Goal: Task Accomplishment & Management: Manage account settings

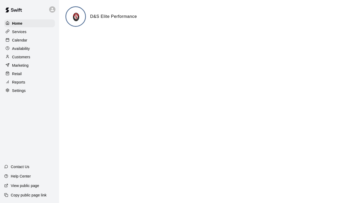
click at [22, 41] on p "Calendar" at bounding box center [19, 40] width 15 height 5
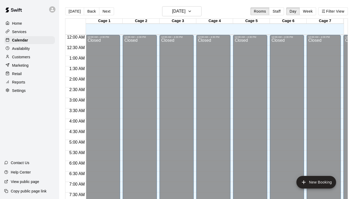
scroll to position [175, 0]
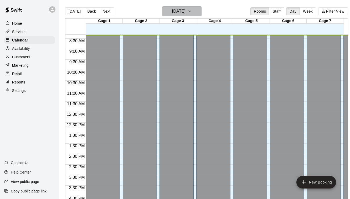
click at [192, 11] on icon "button" at bounding box center [189, 11] width 4 height 6
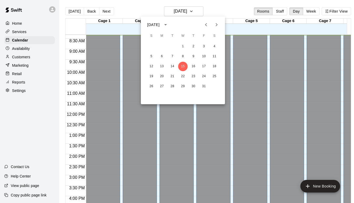
click at [308, 11] on div at bounding box center [177, 101] width 354 height 203
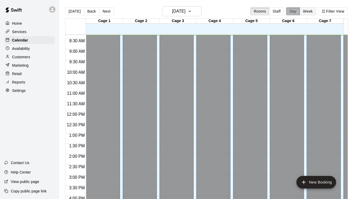
drag, startPoint x: 298, startPoint y: 14, endPoint x: 303, endPoint y: 13, distance: 4.6
click at [299, 14] on button "Day" at bounding box center [293, 11] width 14 height 8
click at [306, 13] on button "Week" at bounding box center [307, 11] width 17 height 8
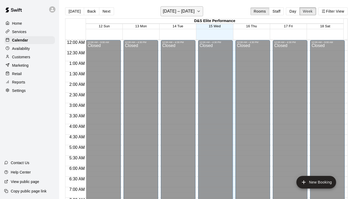
scroll to position [175, 0]
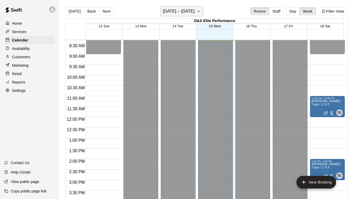
click at [198, 9] on icon "button" at bounding box center [198, 11] width 4 height 6
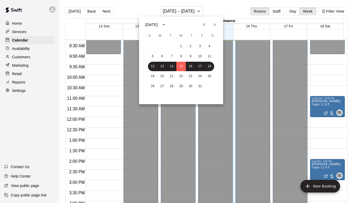
click at [214, 25] on icon "Next month" at bounding box center [214, 25] width 6 height 6
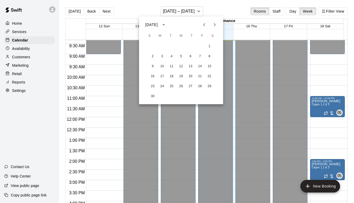
click at [214, 25] on icon "Next month" at bounding box center [214, 25] width 6 height 6
click at [154, 57] on button "4" at bounding box center [152, 56] width 9 height 9
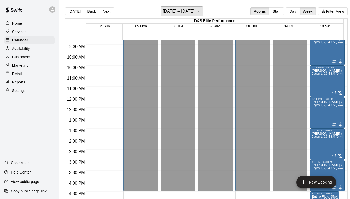
scroll to position [201, 0]
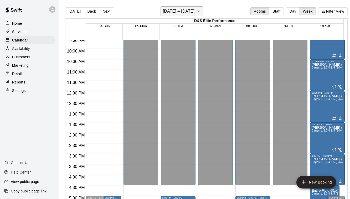
click at [197, 10] on icon "button" at bounding box center [198, 11] width 4 height 6
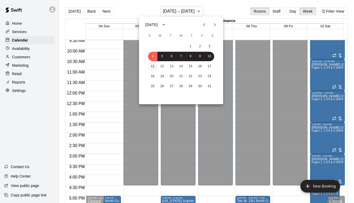
click at [154, 66] on button "11" at bounding box center [152, 66] width 9 height 9
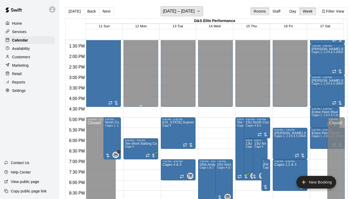
scroll to position [280, 0]
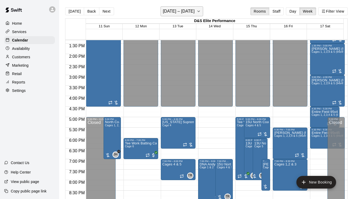
click at [196, 12] on icon "button" at bounding box center [198, 11] width 4 height 6
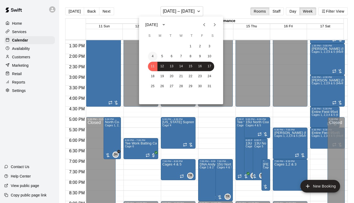
click at [152, 54] on button "4" at bounding box center [152, 56] width 9 height 9
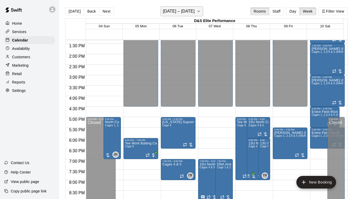
click at [199, 9] on icon "button" at bounding box center [198, 11] width 4 height 6
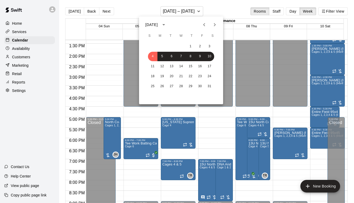
click at [207, 25] on button "Previous month" at bounding box center [204, 24] width 11 height 11
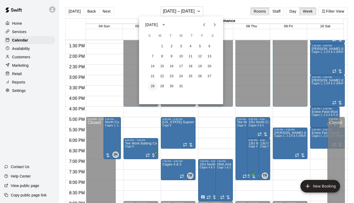
click at [153, 86] on button "28" at bounding box center [152, 86] width 9 height 9
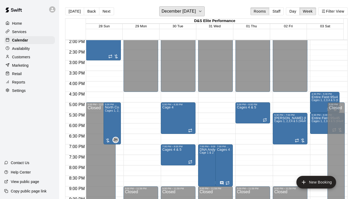
scroll to position [306, 0]
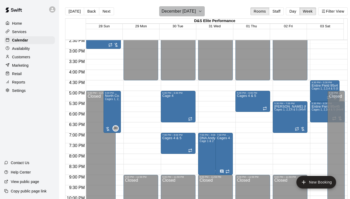
click at [202, 13] on icon "button" at bounding box center [200, 11] width 4 height 6
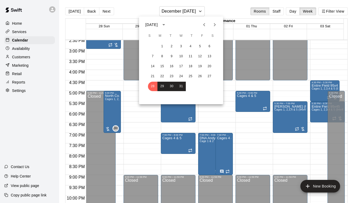
click at [214, 24] on icon "Next month" at bounding box center [214, 25] width 6 height 6
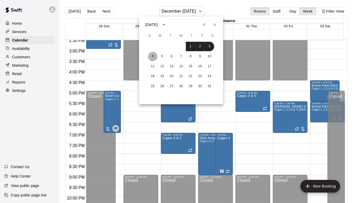
click at [154, 57] on button "4" at bounding box center [152, 56] width 9 height 9
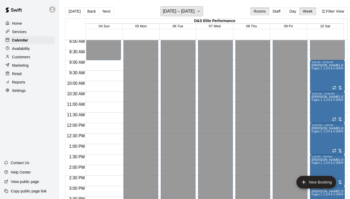
scroll to position [175, 0]
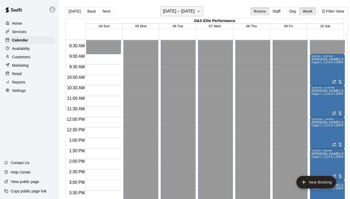
click at [196, 12] on icon "button" at bounding box center [198, 11] width 4 height 6
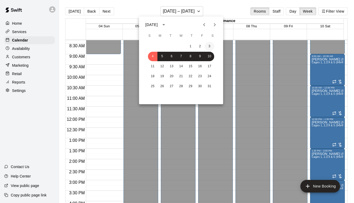
click at [207, 45] on button "3" at bounding box center [209, 46] width 9 height 9
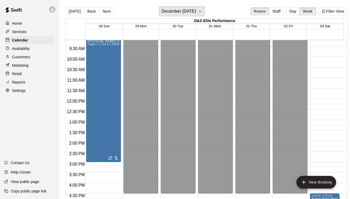
scroll to position [149, 0]
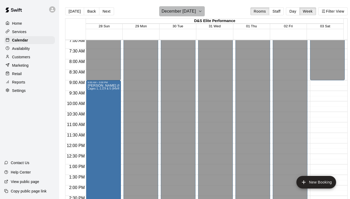
click at [202, 12] on icon "button" at bounding box center [200, 11] width 4 height 6
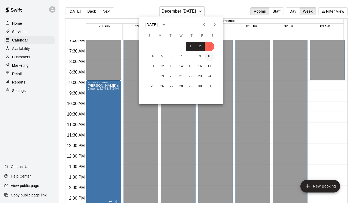
click at [208, 57] on button "10" at bounding box center [209, 56] width 9 height 9
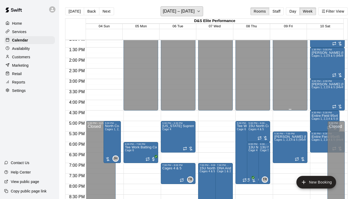
scroll to position [280, 0]
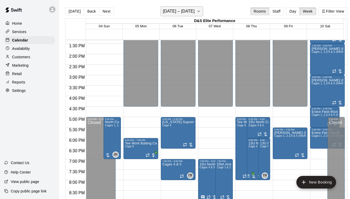
click at [197, 12] on icon "button" at bounding box center [198, 11] width 4 height 6
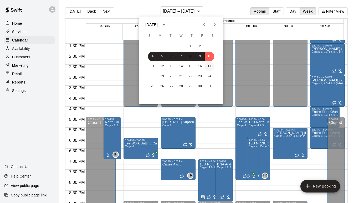
click at [209, 65] on button "17" at bounding box center [209, 66] width 9 height 9
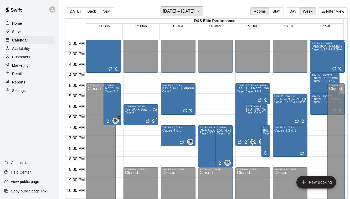
scroll to position [333, 0]
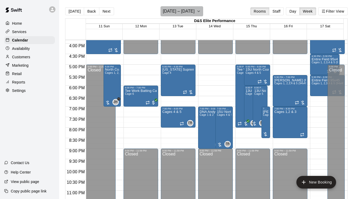
click at [198, 11] on icon "button" at bounding box center [198, 11] width 4 height 6
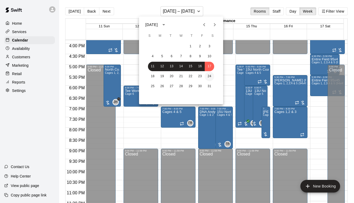
click at [210, 76] on button "24" at bounding box center [209, 76] width 9 height 9
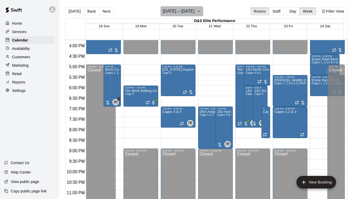
click at [198, 13] on icon "button" at bounding box center [198, 11] width 4 height 6
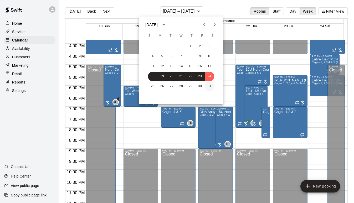
click at [208, 86] on button "31" at bounding box center [209, 86] width 9 height 9
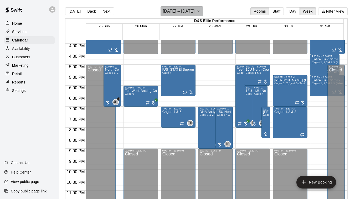
click at [199, 13] on icon "button" at bounding box center [198, 11] width 4 height 6
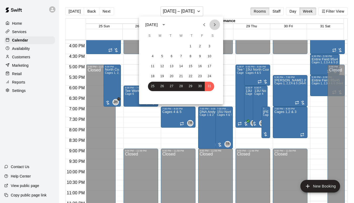
click at [213, 24] on icon "Next month" at bounding box center [214, 25] width 6 height 6
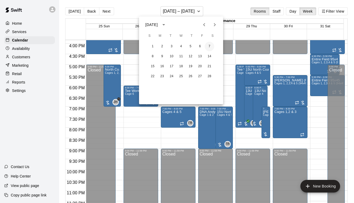
click at [207, 48] on button "7" at bounding box center [209, 46] width 9 height 9
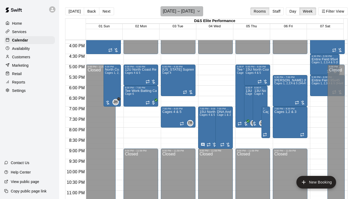
click at [198, 11] on icon "button" at bounding box center [198, 11] width 2 height 1
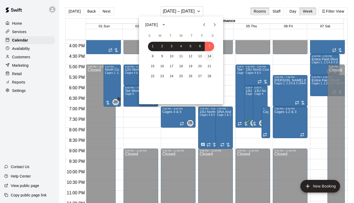
click at [208, 56] on button "14" at bounding box center [209, 56] width 9 height 9
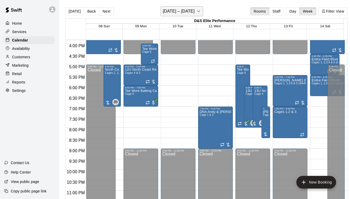
click at [198, 11] on icon "button" at bounding box center [198, 11] width 4 height 6
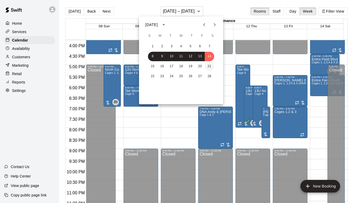
click at [210, 66] on button "21" at bounding box center [209, 66] width 9 height 9
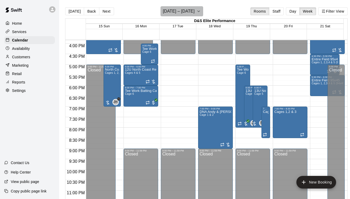
click at [200, 9] on icon "button" at bounding box center [198, 11] width 4 height 6
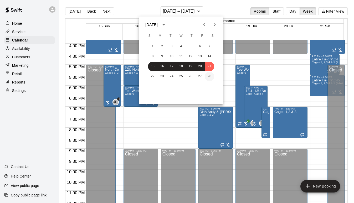
click at [211, 78] on button "28" at bounding box center [209, 76] width 9 height 9
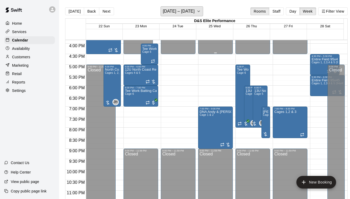
scroll to position [336, 0]
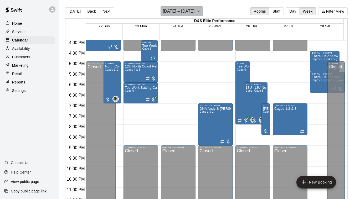
click at [200, 8] on button "[DATE] – [DATE]" at bounding box center [181, 11] width 43 height 10
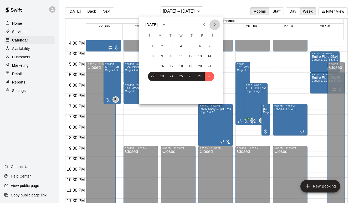
click at [217, 23] on icon "Next month" at bounding box center [214, 25] width 6 height 6
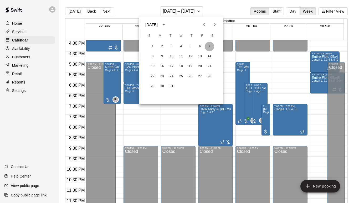
click at [210, 49] on button "7" at bounding box center [209, 46] width 9 height 9
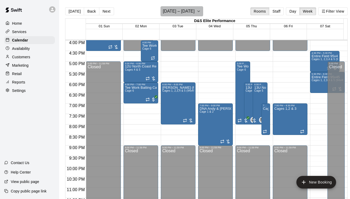
click at [196, 11] on icon "button" at bounding box center [198, 11] width 4 height 6
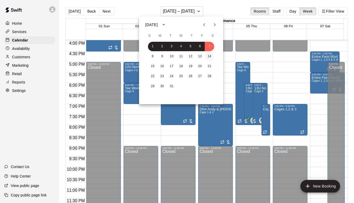
click at [212, 57] on button "14" at bounding box center [209, 56] width 9 height 9
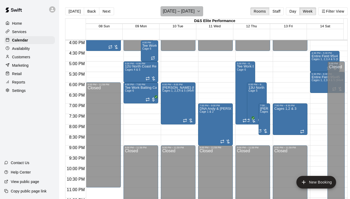
click at [197, 12] on icon "button" at bounding box center [198, 11] width 4 height 6
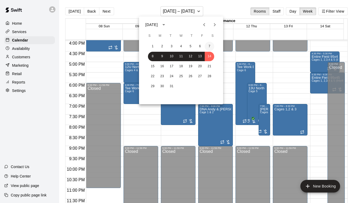
click at [210, 45] on button "7" at bounding box center [209, 46] width 9 height 9
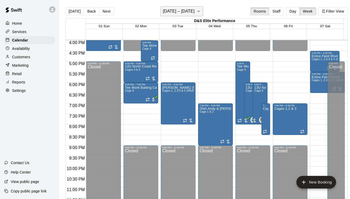
click at [198, 9] on icon "button" at bounding box center [198, 11] width 4 height 6
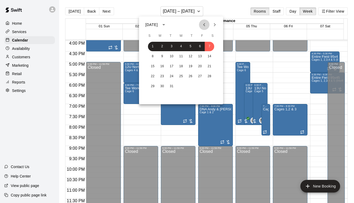
click at [204, 25] on icon "Previous month" at bounding box center [204, 24] width 2 height 3
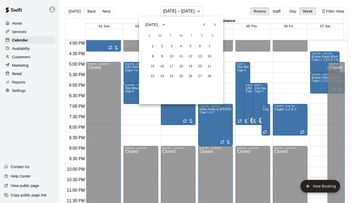
click at [204, 25] on icon "Previous month" at bounding box center [204, 24] width 2 height 3
click at [211, 47] on button "3" at bounding box center [209, 46] width 9 height 9
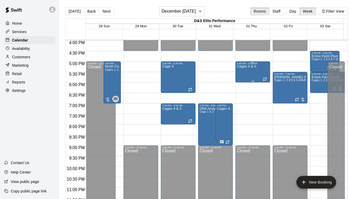
click at [246, 66] on p "Cages 4 & 5" at bounding box center [246, 66] width 19 height 0
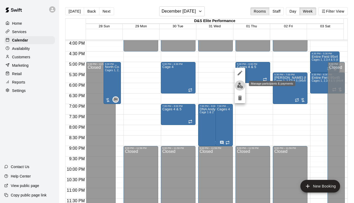
click at [240, 87] on img "edit" at bounding box center [240, 85] width 6 height 6
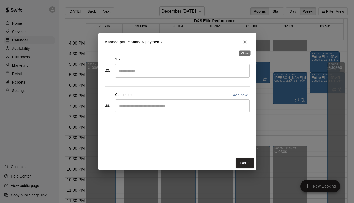
click at [244, 43] on icon "Close" at bounding box center [244, 41] width 5 height 5
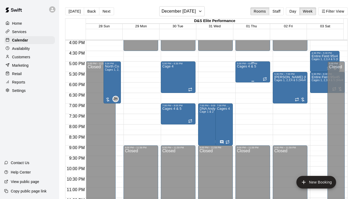
click at [249, 71] on div "Cages 4 & 5" at bounding box center [246, 164] width 19 height 199
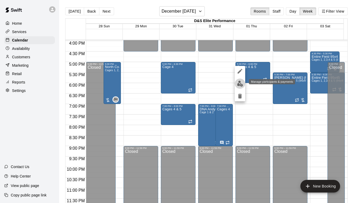
click at [240, 84] on img "edit" at bounding box center [240, 84] width 6 height 6
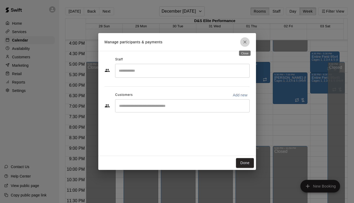
click at [244, 43] on icon "Close" at bounding box center [244, 41] width 5 height 5
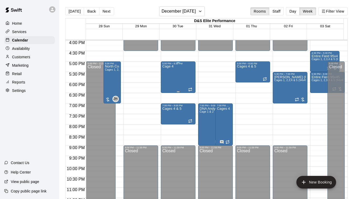
click at [181, 77] on div "Cage 4" at bounding box center [178, 164] width 32 height 199
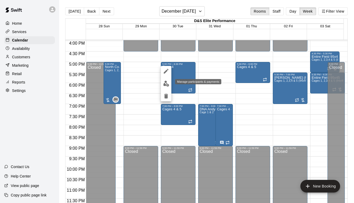
click at [167, 82] on img "edit" at bounding box center [166, 84] width 6 height 6
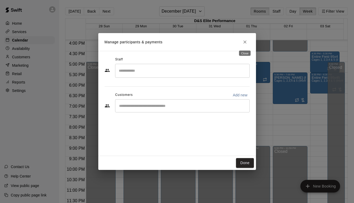
click at [247, 43] on icon "Close" at bounding box center [244, 41] width 5 height 5
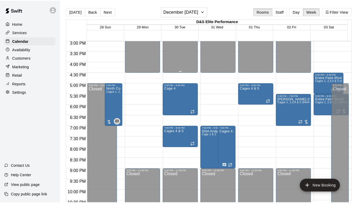
scroll to position [310, 0]
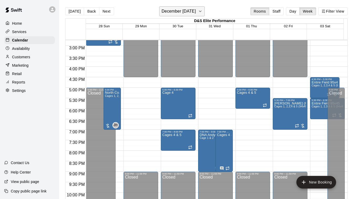
click at [202, 9] on icon "button" at bounding box center [200, 11] width 4 height 6
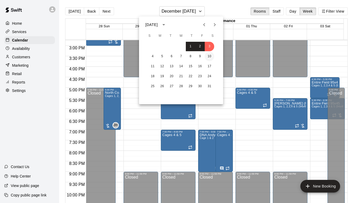
click at [209, 59] on button "10" at bounding box center [209, 56] width 9 height 9
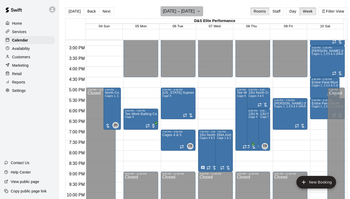
click at [198, 13] on icon "button" at bounding box center [198, 11] width 4 height 6
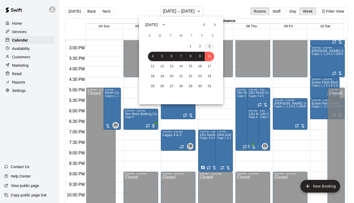
click at [209, 46] on button "3" at bounding box center [209, 46] width 9 height 9
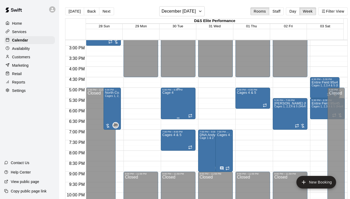
click at [176, 107] on div "Cage 4" at bounding box center [178, 190] width 32 height 199
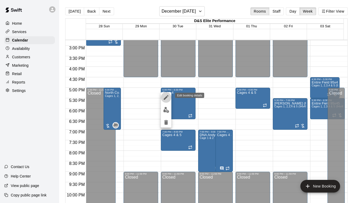
click at [167, 98] on icon "edit" at bounding box center [166, 97] width 6 height 6
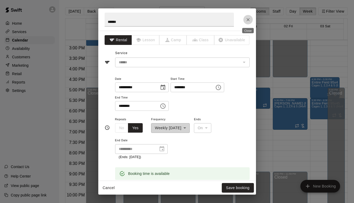
click at [249, 20] on icon "Close" at bounding box center [247, 19] width 5 height 5
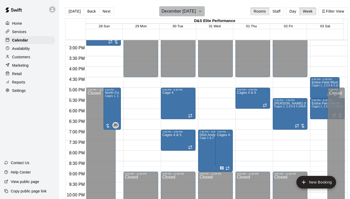
click at [202, 12] on icon "button" at bounding box center [200, 11] width 4 height 6
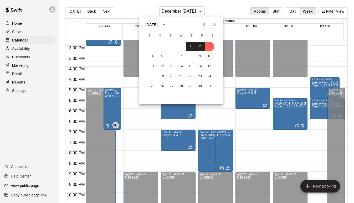
click at [209, 57] on button "10" at bounding box center [209, 56] width 9 height 9
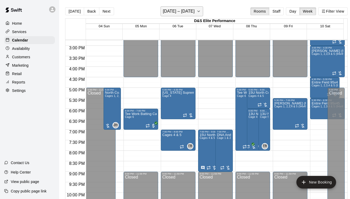
click at [198, 10] on icon "button" at bounding box center [198, 11] width 4 height 6
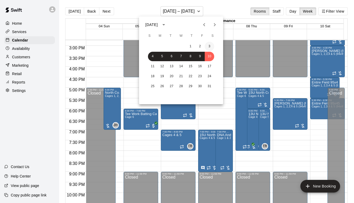
click at [210, 48] on button "3" at bounding box center [209, 46] width 9 height 9
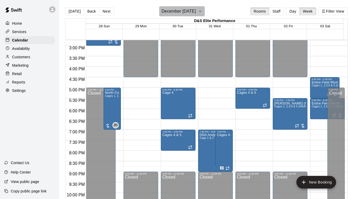
click at [202, 11] on icon "button" at bounding box center [200, 11] width 4 height 6
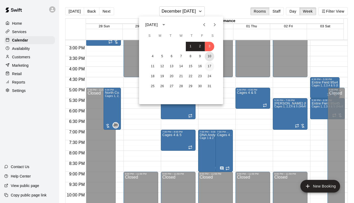
drag, startPoint x: 211, startPoint y: 58, endPoint x: 208, endPoint y: 62, distance: 5.3
click at [211, 58] on button "10" at bounding box center [209, 56] width 9 height 9
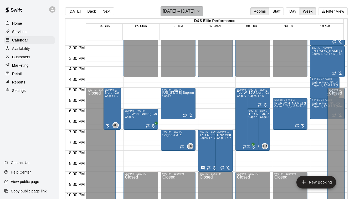
click at [199, 13] on icon "button" at bounding box center [198, 11] width 4 height 6
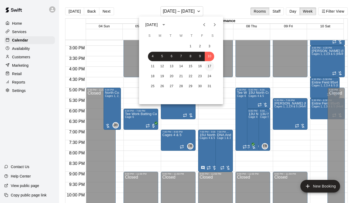
click at [210, 66] on button "17" at bounding box center [209, 66] width 9 height 9
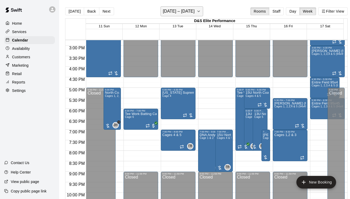
click at [200, 11] on button "[DATE] – [DATE]" at bounding box center [181, 11] width 43 height 10
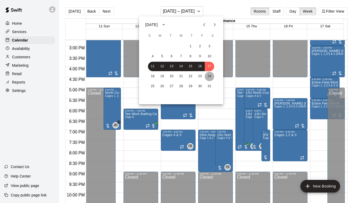
click at [209, 75] on button "24" at bounding box center [209, 76] width 9 height 9
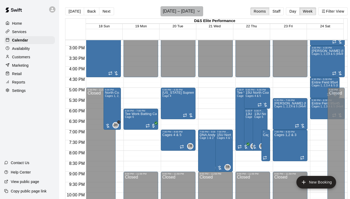
click at [199, 12] on icon "button" at bounding box center [198, 11] width 4 height 6
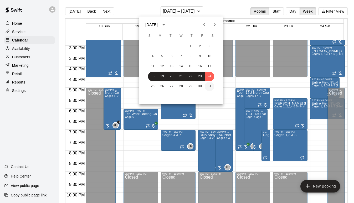
click at [211, 87] on button "31" at bounding box center [209, 86] width 9 height 9
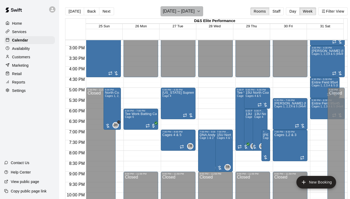
click at [198, 12] on icon "button" at bounding box center [198, 11] width 4 height 6
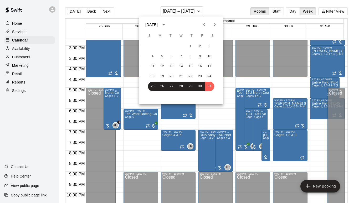
click at [214, 26] on icon "Next month" at bounding box center [215, 24] width 2 height 3
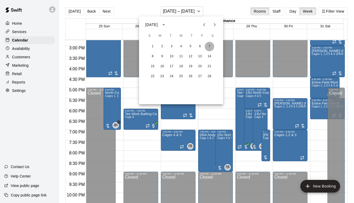
click at [207, 47] on button "7" at bounding box center [209, 46] width 9 height 9
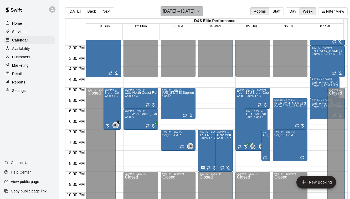
click at [198, 11] on icon "button" at bounding box center [198, 11] width 2 height 1
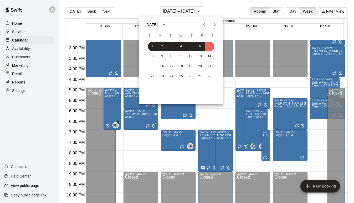
click at [211, 58] on button "14" at bounding box center [209, 56] width 9 height 9
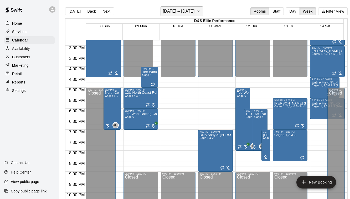
click at [199, 13] on icon "button" at bounding box center [198, 11] width 4 height 6
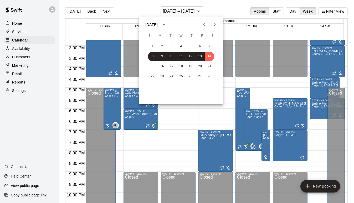
click at [204, 26] on icon "Previous month" at bounding box center [204, 25] width 6 height 6
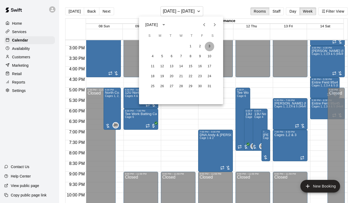
click at [209, 50] on button "3" at bounding box center [209, 46] width 9 height 9
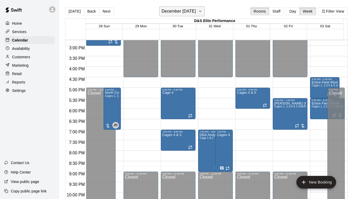
click at [202, 11] on icon "button" at bounding box center [200, 11] width 4 height 6
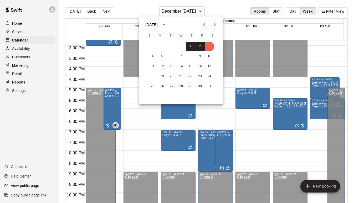
click at [202, 24] on icon "Previous month" at bounding box center [204, 25] width 6 height 6
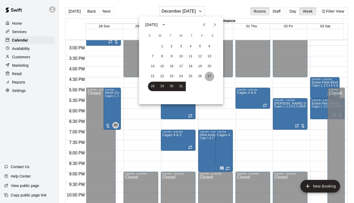
click at [210, 75] on button "27" at bounding box center [209, 76] width 9 height 9
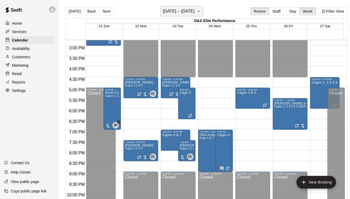
click at [201, 14] on icon "button" at bounding box center [198, 11] width 4 height 6
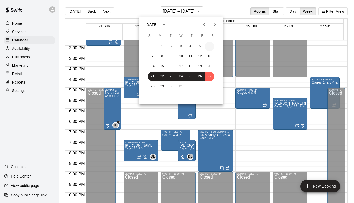
click at [208, 46] on button "6" at bounding box center [209, 46] width 9 height 9
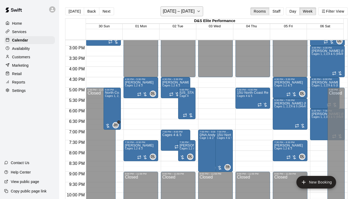
click at [201, 11] on icon "button" at bounding box center [198, 11] width 4 height 6
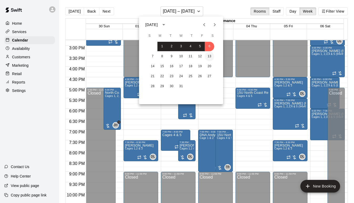
click at [209, 56] on button "13" at bounding box center [209, 56] width 9 height 9
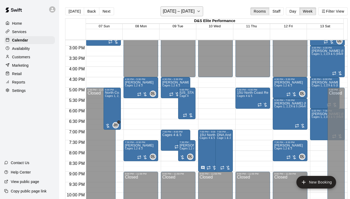
click at [200, 11] on icon "button" at bounding box center [198, 11] width 4 height 6
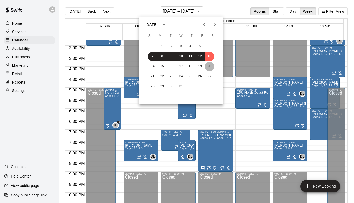
click at [209, 66] on button "20" at bounding box center [209, 66] width 9 height 9
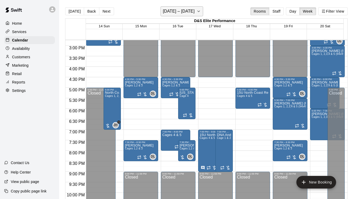
click at [200, 11] on icon "button" at bounding box center [198, 11] width 4 height 6
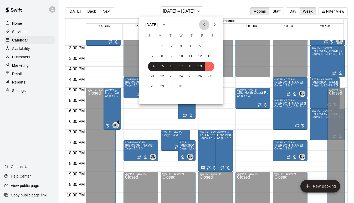
click at [205, 25] on icon "Previous month" at bounding box center [204, 25] width 6 height 6
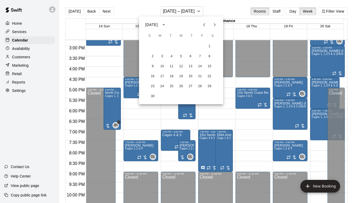
click at [205, 25] on icon "Previous month" at bounding box center [204, 25] width 6 height 6
click at [171, 87] on button "28" at bounding box center [171, 86] width 9 height 9
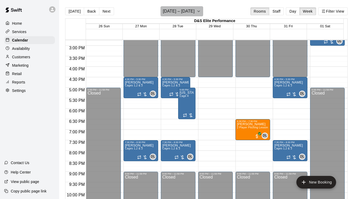
click at [201, 10] on icon "button" at bounding box center [198, 11] width 4 height 6
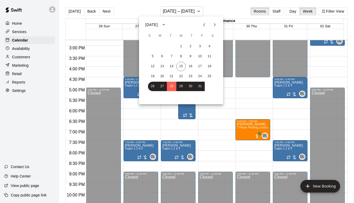
click at [212, 132] on div at bounding box center [177, 101] width 354 height 203
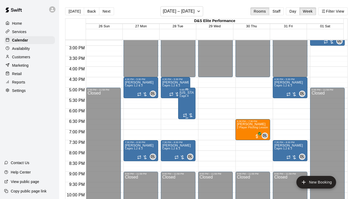
click at [187, 99] on div "[US_STATE] Supreme [PERSON_NAME] Cage 4" at bounding box center [187, 190] width 14 height 199
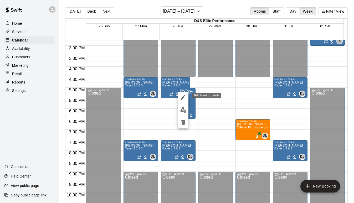
click at [183, 97] on icon "edit" at bounding box center [183, 97] width 5 height 5
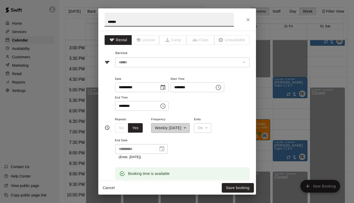
click at [185, 128] on div "**********" at bounding box center [170, 124] width 39 height 17
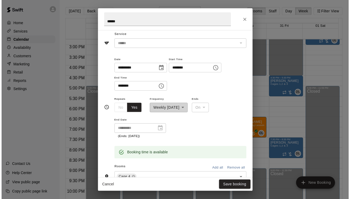
scroll to position [1, 0]
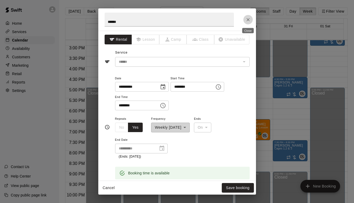
click at [246, 20] on icon "Close" at bounding box center [247, 19] width 5 height 5
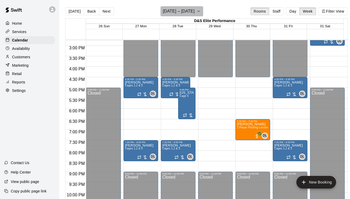
click at [201, 10] on icon "button" at bounding box center [198, 11] width 4 height 6
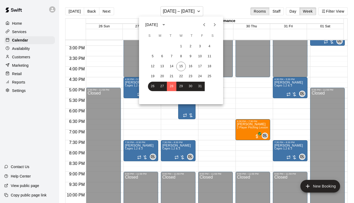
click at [292, 14] on div at bounding box center [177, 101] width 354 height 203
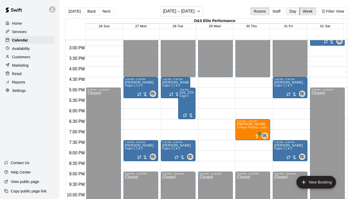
click at [294, 11] on button "Day" at bounding box center [293, 11] width 14 height 8
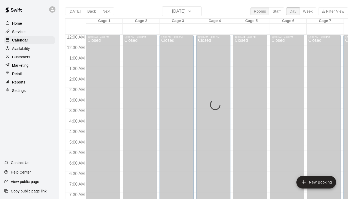
scroll to position [178, 0]
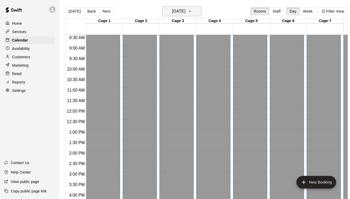
click at [192, 11] on icon "button" at bounding box center [189, 11] width 4 height 6
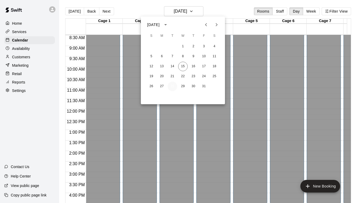
click at [174, 86] on button "28" at bounding box center [171, 86] width 9 height 9
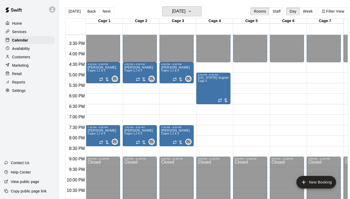
scroll to position [334, 0]
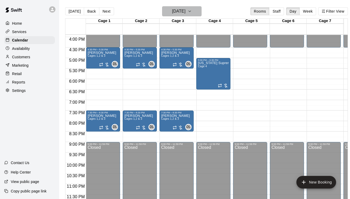
click at [201, 9] on button "[DATE]" at bounding box center [181, 11] width 39 height 10
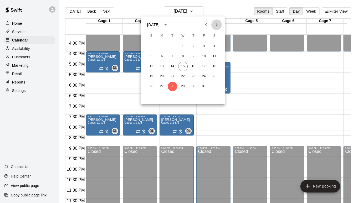
click at [218, 27] on icon "Next month" at bounding box center [216, 25] width 6 height 6
click at [172, 56] on button "4" at bounding box center [171, 56] width 9 height 9
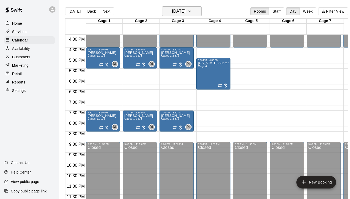
click at [192, 12] on icon "button" at bounding box center [189, 11] width 4 height 6
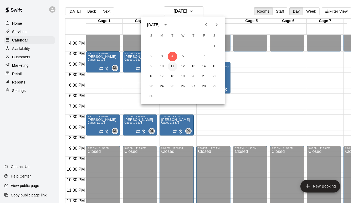
click at [172, 68] on button "11" at bounding box center [171, 66] width 9 height 9
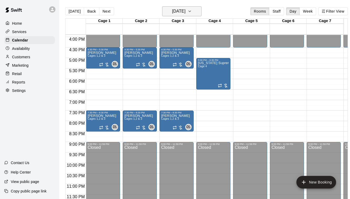
click at [192, 11] on icon "button" at bounding box center [189, 11] width 4 height 6
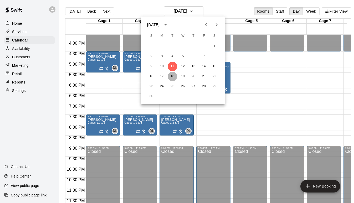
click at [171, 75] on button "18" at bounding box center [171, 76] width 9 height 9
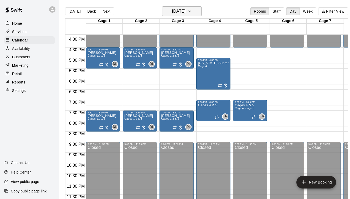
click at [192, 11] on icon "button" at bounding box center [189, 11] width 4 height 6
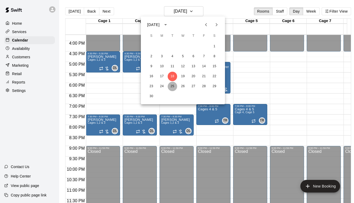
click at [174, 85] on button "25" at bounding box center [171, 86] width 9 height 9
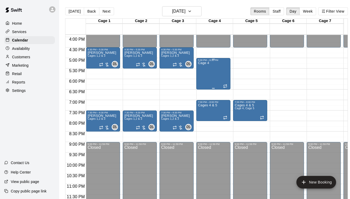
drag, startPoint x: 209, startPoint y: 72, endPoint x: 205, endPoint y: 66, distance: 7.8
click at [205, 66] on div "Cage 4" at bounding box center [203, 160] width 11 height 199
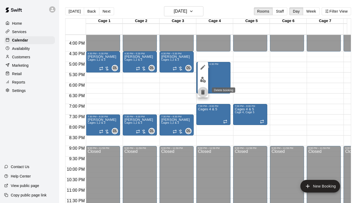
click at [203, 92] on icon "delete" at bounding box center [203, 92] width 4 height 5
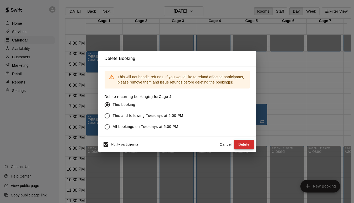
click at [248, 145] on button "Delete" at bounding box center [244, 145] width 20 height 10
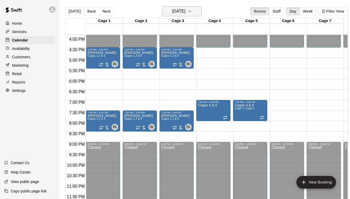
click at [192, 13] on icon "button" at bounding box center [189, 11] width 4 height 6
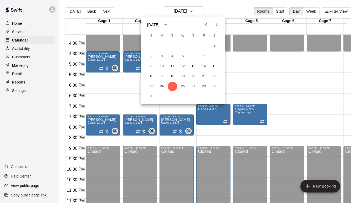
click at [218, 24] on icon "Next month" at bounding box center [216, 25] width 6 height 6
click at [174, 46] on button "2" at bounding box center [171, 46] width 9 height 9
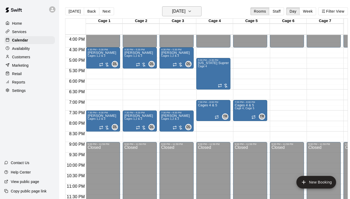
click at [192, 12] on icon "button" at bounding box center [189, 11] width 4 height 6
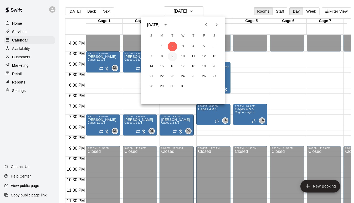
click at [176, 56] on button "9" at bounding box center [171, 56] width 9 height 9
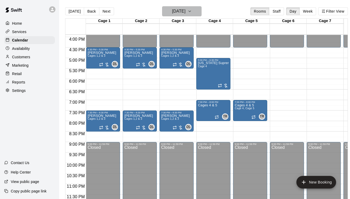
click at [192, 12] on icon "button" at bounding box center [189, 11] width 4 height 6
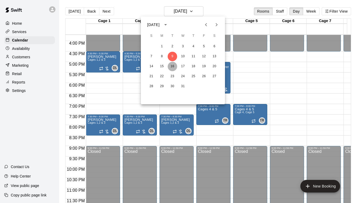
click at [174, 66] on button "16" at bounding box center [171, 66] width 9 height 9
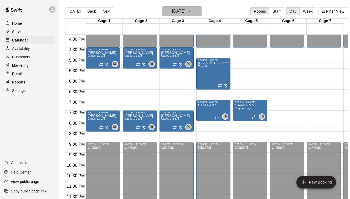
click at [201, 13] on button "[DATE]" at bounding box center [181, 11] width 39 height 10
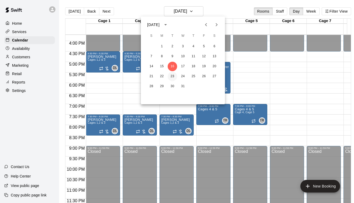
click at [173, 76] on button "23" at bounding box center [171, 76] width 9 height 9
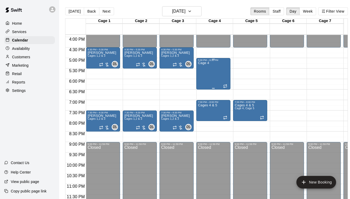
click at [209, 75] on div "Cage 4" at bounding box center [213, 160] width 31 height 199
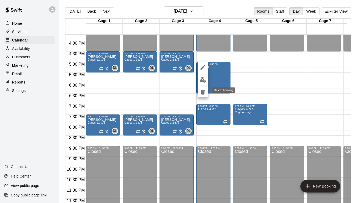
click at [204, 91] on icon "delete" at bounding box center [203, 92] width 4 height 5
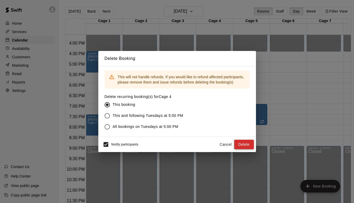
click at [244, 143] on button "Delete" at bounding box center [244, 145] width 20 height 10
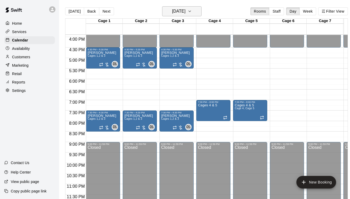
click at [195, 13] on button "[DATE]" at bounding box center [181, 11] width 39 height 10
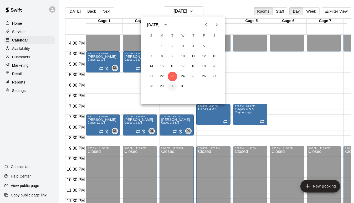
click at [172, 86] on button "30" at bounding box center [171, 86] width 9 height 9
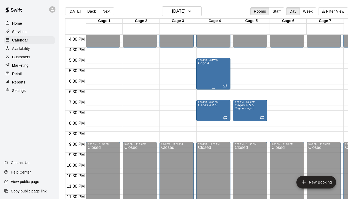
click at [208, 70] on div "Cage 4" at bounding box center [203, 160] width 11 height 199
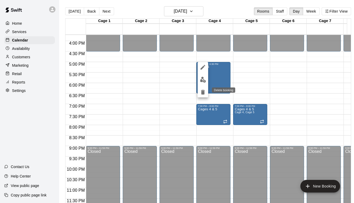
click at [202, 92] on icon "delete" at bounding box center [203, 92] width 4 height 5
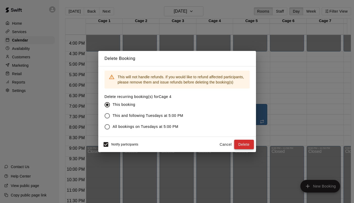
click at [240, 144] on button "Delete" at bounding box center [244, 145] width 20 height 10
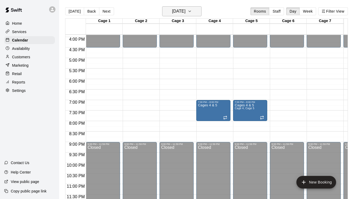
click at [185, 13] on h6 "[DATE]" at bounding box center [178, 11] width 13 height 7
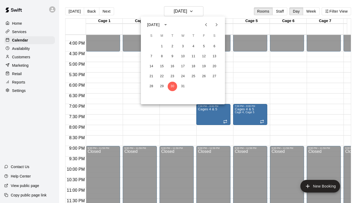
click at [216, 25] on icon "Next month" at bounding box center [216, 25] width 6 height 6
click at [173, 56] on button "6" at bounding box center [171, 56] width 9 height 9
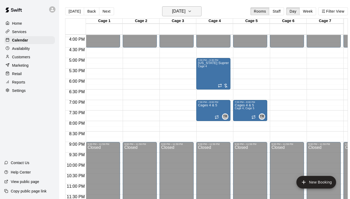
click at [191, 12] on icon "button" at bounding box center [189, 11] width 2 height 1
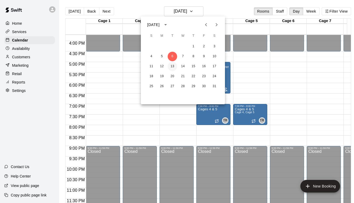
click at [172, 66] on button "13" at bounding box center [171, 66] width 9 height 9
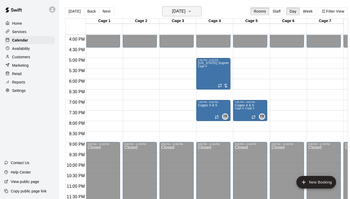
click at [192, 11] on icon "button" at bounding box center [189, 11] width 4 height 6
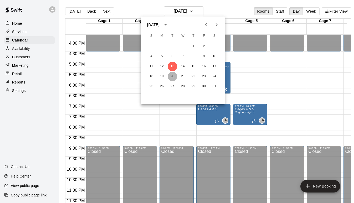
click at [173, 77] on button "20" at bounding box center [171, 76] width 9 height 9
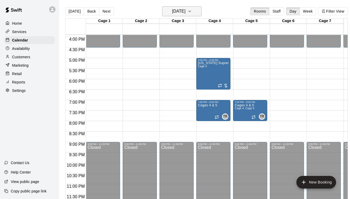
click at [192, 12] on icon "button" at bounding box center [189, 11] width 4 height 6
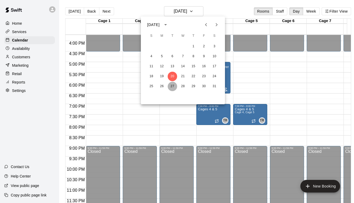
click at [171, 86] on button "27" at bounding box center [171, 86] width 9 height 9
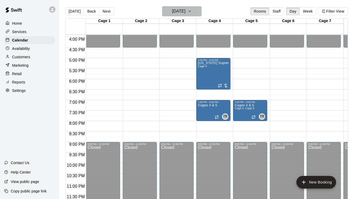
click at [192, 13] on icon "button" at bounding box center [189, 11] width 4 height 6
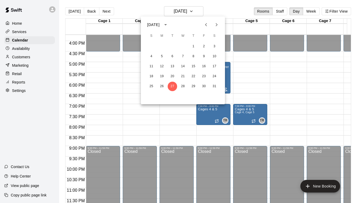
click at [215, 25] on icon "Next month" at bounding box center [216, 25] width 6 height 6
click at [172, 46] on button "3" at bounding box center [171, 46] width 9 height 9
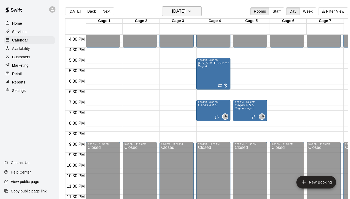
click at [192, 8] on icon "button" at bounding box center [189, 11] width 4 height 6
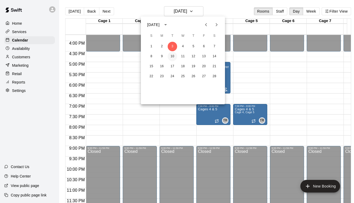
click at [171, 55] on button "10" at bounding box center [171, 56] width 9 height 9
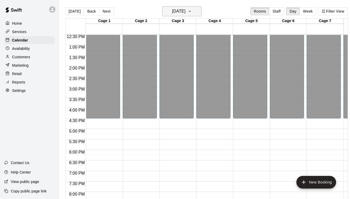
scroll to position [256, 0]
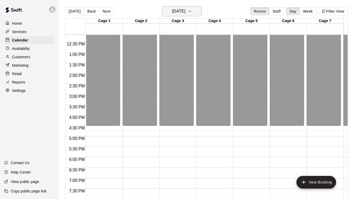
click at [201, 13] on button "[DATE]" at bounding box center [181, 11] width 39 height 10
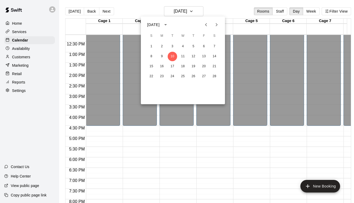
click at [311, 12] on div at bounding box center [177, 101] width 354 height 203
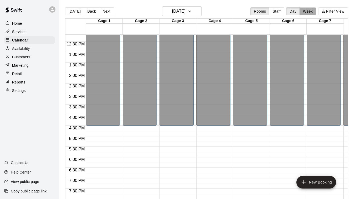
click at [311, 11] on button "Week" at bounding box center [307, 11] width 17 height 8
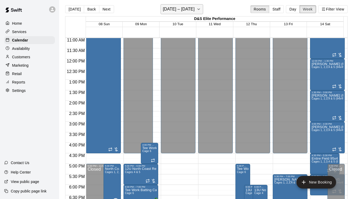
scroll to position [0, 0]
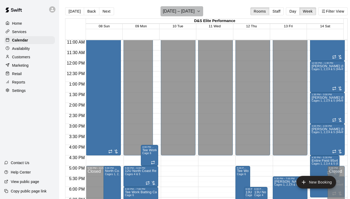
click at [199, 12] on icon "button" at bounding box center [198, 11] width 4 height 6
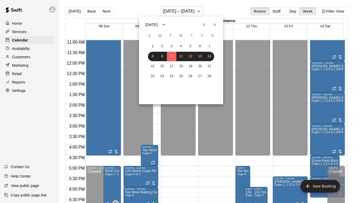
click at [214, 25] on icon "Next month" at bounding box center [215, 24] width 2 height 3
click at [201, 25] on button "Previous month" at bounding box center [204, 24] width 11 height 11
click at [201, 25] on icon "Previous month" at bounding box center [204, 25] width 6 height 6
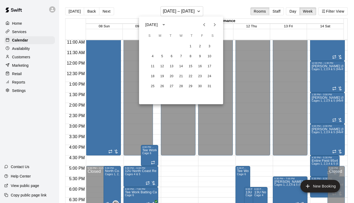
click at [215, 27] on icon "Next month" at bounding box center [214, 25] width 6 height 6
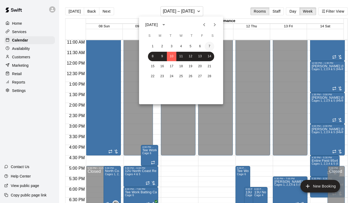
click at [209, 47] on button "7" at bounding box center [209, 46] width 9 height 9
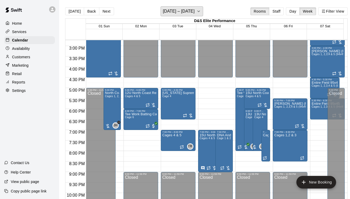
scroll to position [310, 0]
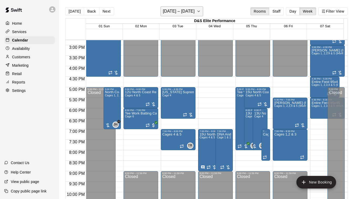
click at [199, 10] on icon "button" at bounding box center [198, 11] width 4 height 6
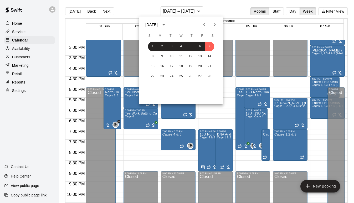
click at [206, 25] on icon "Previous month" at bounding box center [204, 25] width 6 height 6
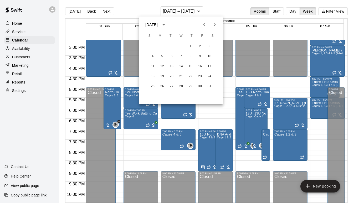
click at [206, 25] on icon "Previous month" at bounding box center [204, 25] width 6 height 6
click at [153, 67] on button "9" at bounding box center [152, 66] width 9 height 9
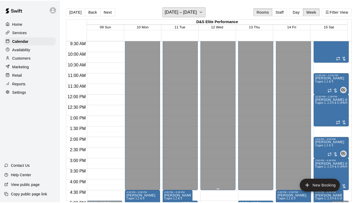
scroll to position [205, 0]
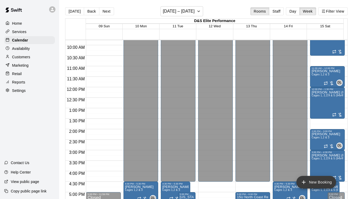
click at [312, 181] on button "New Booking" at bounding box center [316, 182] width 40 height 13
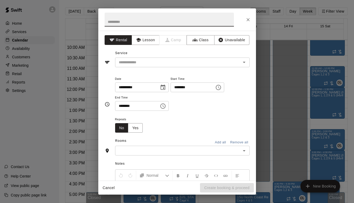
click at [223, 89] on button "Choose time, selected time is 8:00 AM" at bounding box center [218, 87] width 11 height 11
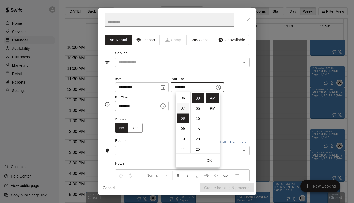
scroll to position [56, 0]
click at [181, 113] on li "07" at bounding box center [182, 114] width 13 height 10
click at [214, 110] on li "PM" at bounding box center [212, 109] width 13 height 10
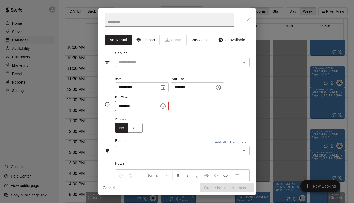
type input "********"
click at [164, 106] on icon "Choose time, selected time is 8:30 AM" at bounding box center [163, 106] width 2 height 2
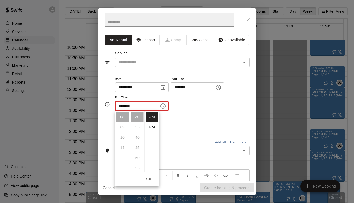
scroll to position [56, 0]
click at [150, 129] on li "PM" at bounding box center [152, 127] width 13 height 10
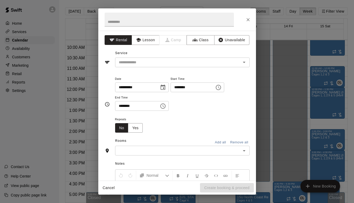
scroll to position [9, 0]
click at [165, 109] on icon "Choose time, selected time is 8:30 PM" at bounding box center [163, 106] width 6 height 6
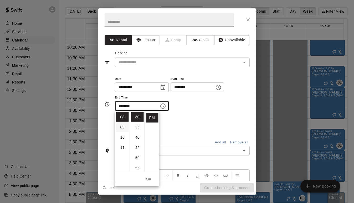
click at [123, 126] on li "09" at bounding box center [122, 127] width 13 height 10
click at [137, 119] on li "00" at bounding box center [137, 117] width 13 height 10
type input "********"
drag, startPoint x: 206, startPoint y: 112, endPoint x: 191, endPoint y: 115, distance: 14.9
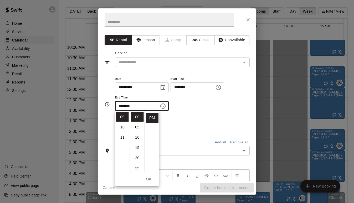
click at [206, 112] on div "**********" at bounding box center [182, 96] width 134 height 41
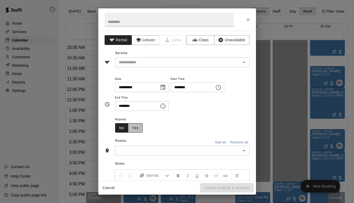
click at [136, 128] on button "Yes" at bounding box center [135, 128] width 15 height 10
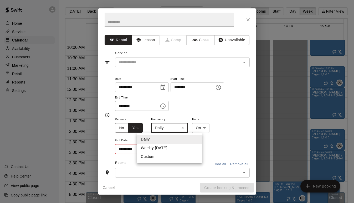
click at [184, 129] on body "Home Services Calendar Availability Customers Marketing Retail Reports Settings…" at bounding box center [177, 105] width 354 height 211
click at [166, 146] on li "Weekly [DATE]" at bounding box center [170, 148] width 66 height 9
type input "******"
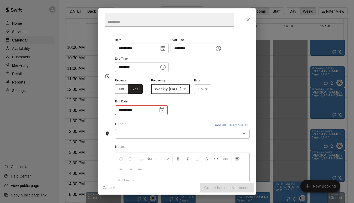
scroll to position [53, 0]
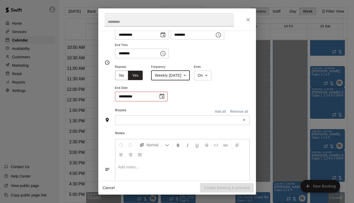
click at [161, 97] on icon "Choose date" at bounding box center [162, 96] width 6 height 6
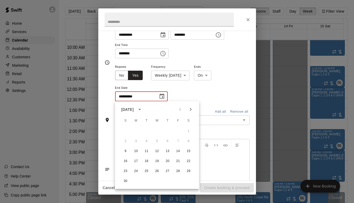
click at [189, 107] on icon "Next month" at bounding box center [190, 109] width 6 height 6
click at [181, 110] on icon "Previous month" at bounding box center [180, 109] width 6 height 6
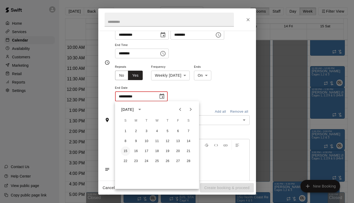
click at [126, 150] on button "15" at bounding box center [125, 150] width 9 height 9
type input "**********"
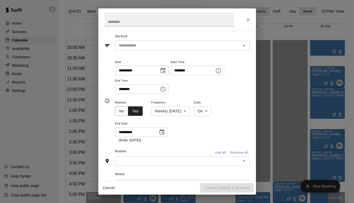
scroll to position [0, 0]
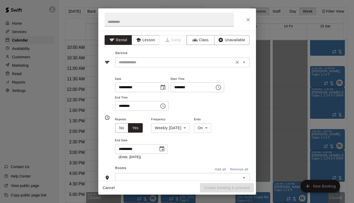
click at [242, 61] on icon "Open" at bounding box center [244, 62] width 6 height 6
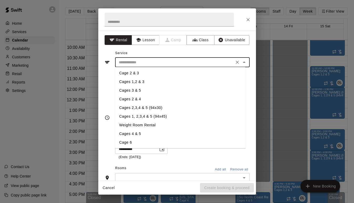
scroll to position [79, 0]
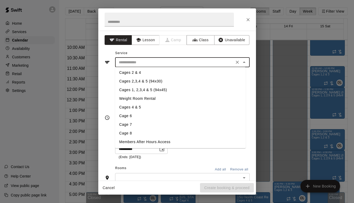
click at [156, 91] on li "Cages 1, 2,3,4 & 5 (94x45)" at bounding box center [180, 90] width 130 height 9
type input "**********"
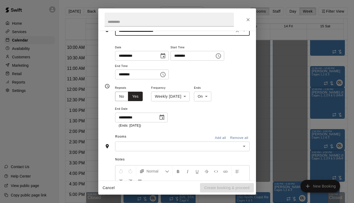
scroll to position [53, 0]
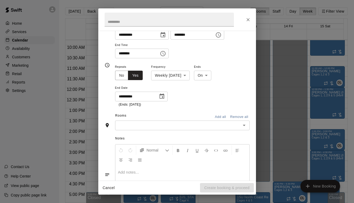
click at [241, 124] on icon "Open" at bounding box center [244, 125] width 6 height 6
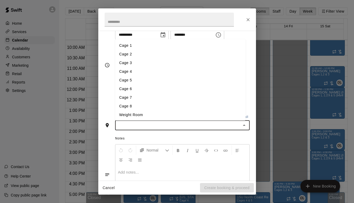
click at [137, 48] on li "Cage 1" at bounding box center [180, 45] width 130 height 9
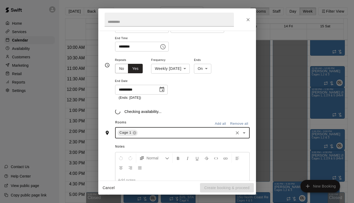
scroll to position [62, 0]
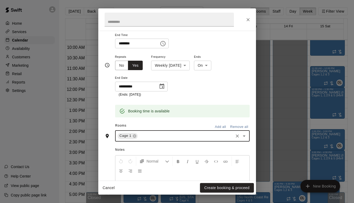
drag, startPoint x: 241, startPoint y: 138, endPoint x: 232, endPoint y: 133, distance: 9.9
click at [241, 137] on icon "Open" at bounding box center [244, 136] width 6 height 6
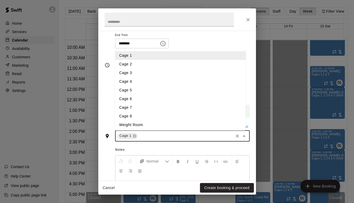
click at [144, 66] on li "Cage 2" at bounding box center [180, 64] width 130 height 9
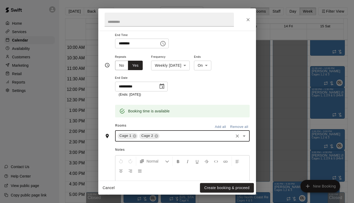
click at [241, 135] on icon "Open" at bounding box center [244, 136] width 6 height 6
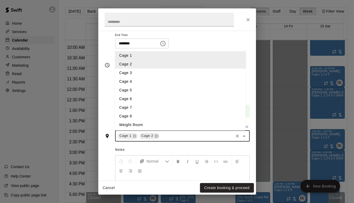
click at [151, 74] on li "Cage 3" at bounding box center [180, 73] width 130 height 9
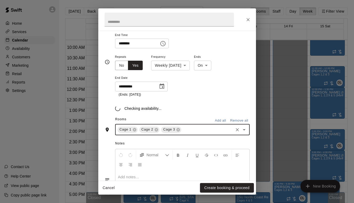
scroll to position [59, 0]
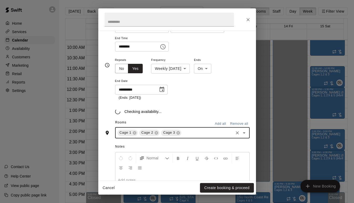
click at [241, 134] on icon "Open" at bounding box center [244, 133] width 6 height 6
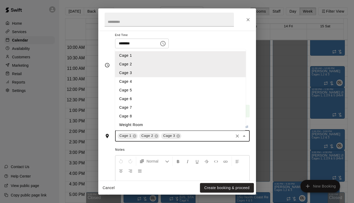
click at [144, 83] on li "Cage 4" at bounding box center [180, 81] width 130 height 9
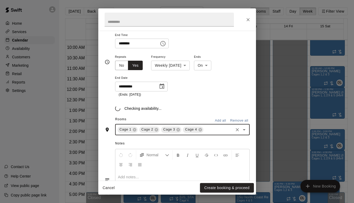
scroll to position [59, 0]
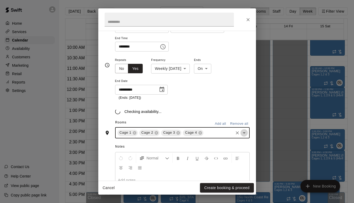
click at [241, 134] on icon "Open" at bounding box center [244, 133] width 6 height 6
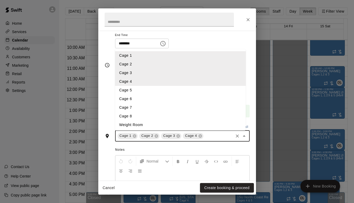
click at [143, 89] on li "Cage 5" at bounding box center [180, 90] width 130 height 9
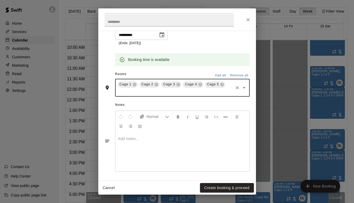
scroll to position [115, 0]
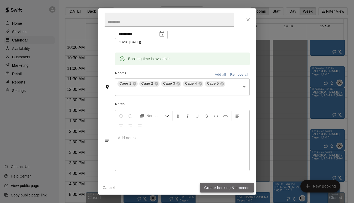
click at [222, 187] on button "Create booking & proceed" at bounding box center [227, 188] width 54 height 10
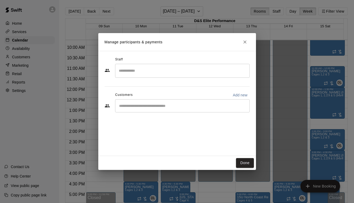
click at [164, 105] on input "Start typing to search customers..." at bounding box center [182, 105] width 130 height 5
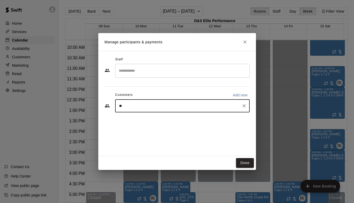
type input "***"
drag, startPoint x: 181, startPoint y: 116, endPoint x: 181, endPoint y: 125, distance: 8.7
click at [181, 125] on div "[PERSON_NAME] (Force Softball) [EMAIL_ADDRESS][DOMAIN_NAME]" at bounding box center [160, 120] width 61 height 11
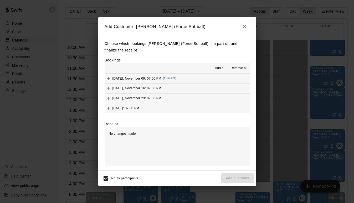
click at [220, 67] on span "Add all" at bounding box center [220, 68] width 11 height 5
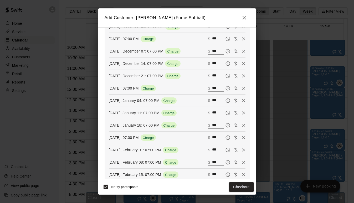
scroll to position [162, 0]
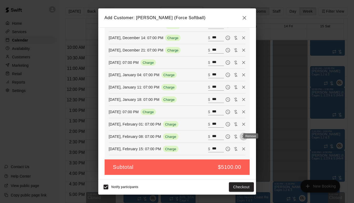
click at [241, 137] on icon "Remove" at bounding box center [243, 136] width 5 height 5
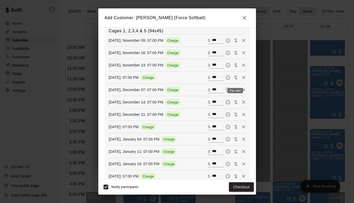
scroll to position [71, 0]
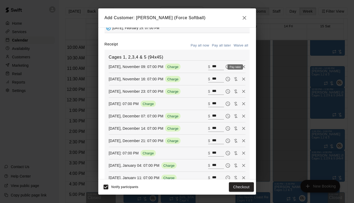
click at [225, 65] on icon "Pay later" at bounding box center [227, 67] width 4 height 4
click at [225, 78] on icon "Pay later" at bounding box center [227, 78] width 5 height 5
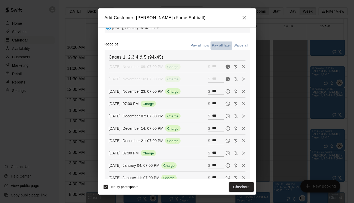
click at [217, 45] on button "Pay all later" at bounding box center [221, 45] width 22 height 8
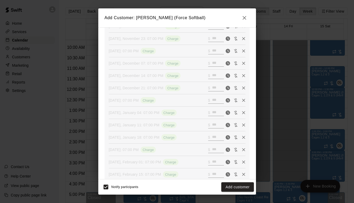
scroll to position [150, 0]
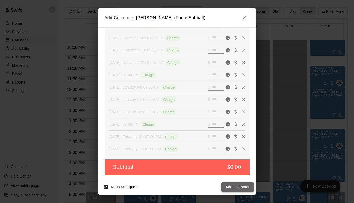
click at [234, 188] on button "Add customer" at bounding box center [237, 187] width 32 height 10
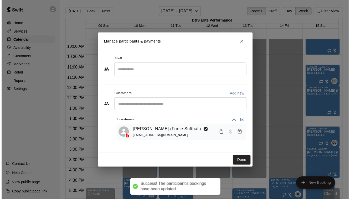
scroll to position [0, 0]
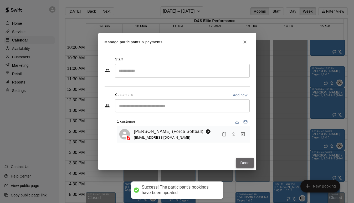
click at [244, 162] on button "Done" at bounding box center [245, 163] width 18 height 10
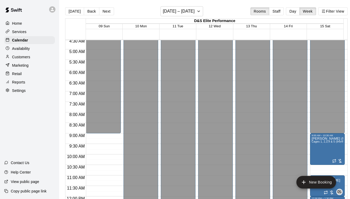
scroll to position [48, 0]
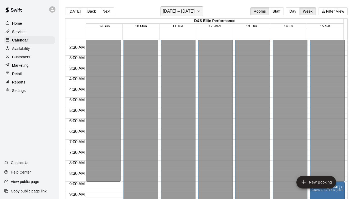
click at [200, 13] on icon "button" at bounding box center [198, 11] width 4 height 6
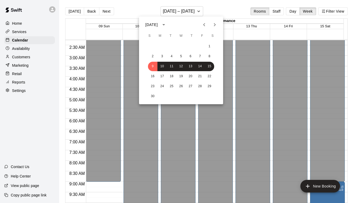
click at [220, 26] on div "[DATE]" at bounding box center [181, 25] width 84 height 8
click at [215, 24] on icon "Next month" at bounding box center [215, 24] width 2 height 3
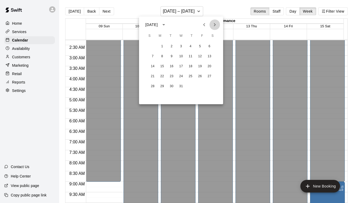
click at [215, 24] on icon "Next month" at bounding box center [215, 24] width 2 height 3
click at [153, 57] on button "4" at bounding box center [152, 56] width 9 height 9
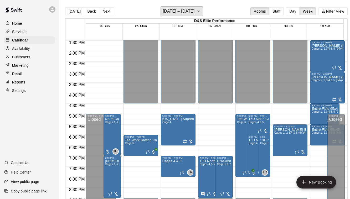
scroll to position [310, 0]
